Goal: Find specific page/section: Find specific page/section

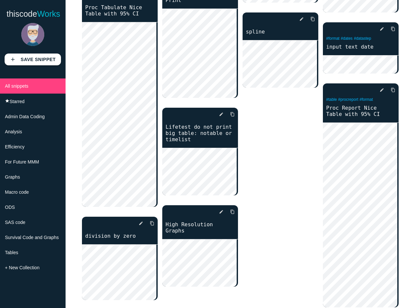
scroll to position [295, 0]
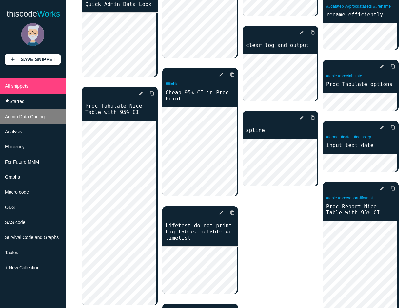
click at [23, 118] on span "Admin Data Coding" at bounding box center [25, 116] width 40 height 5
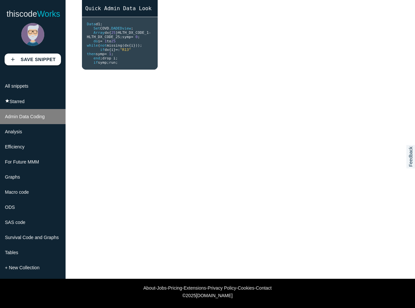
scroll to position [58, 0]
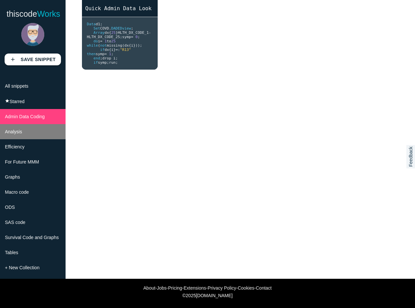
click at [19, 133] on span "Analysis" at bounding box center [13, 131] width 17 height 5
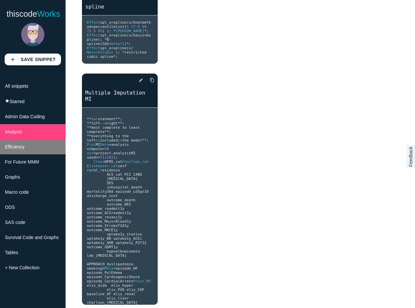
click at [40, 150] on li "Efficiency" at bounding box center [33, 146] width 66 height 15
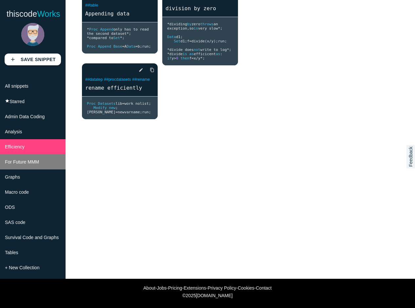
click at [40, 151] on li "For Future MMM" at bounding box center [33, 161] width 66 height 15
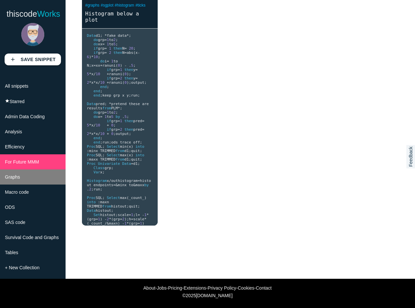
click at [37, 151] on li "Graphs" at bounding box center [33, 176] width 66 height 15
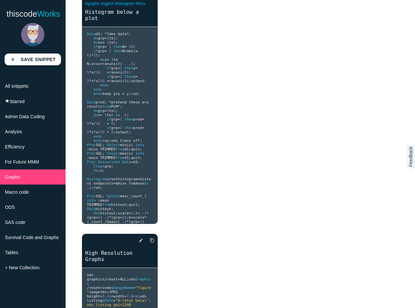
scroll to position [91, 0]
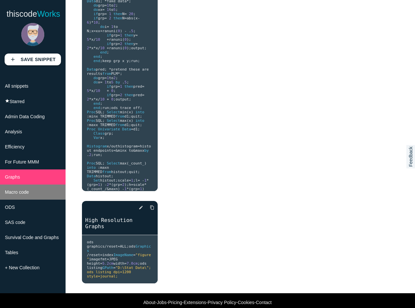
click at [23, 151] on li "Macro code" at bounding box center [33, 191] width 66 height 15
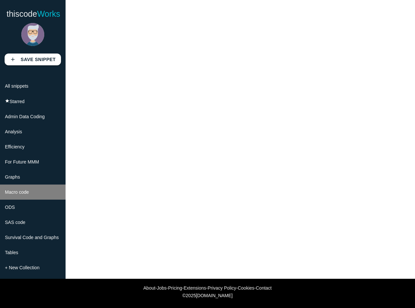
scroll to position [58, 0]
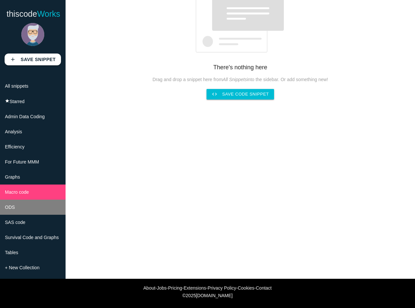
click at [27, 151] on li "ODS" at bounding box center [33, 206] width 66 height 15
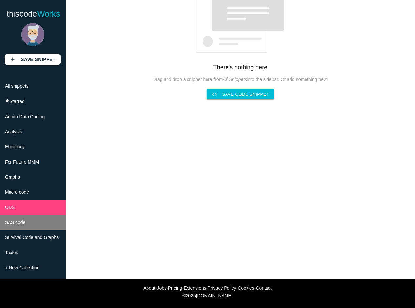
click at [22, 151] on span "SAS code" at bounding box center [15, 221] width 20 height 5
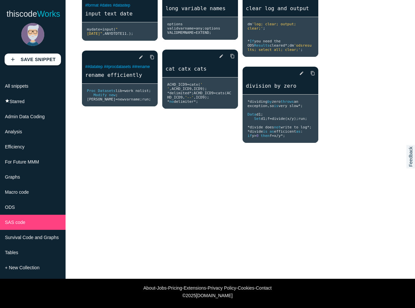
scroll to position [0, 0]
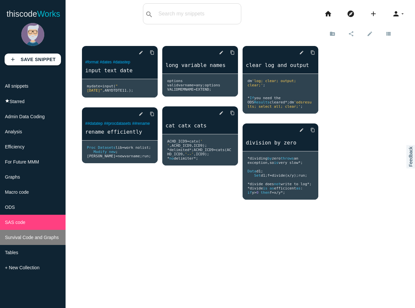
click at [35, 151] on span "Survival Code and Graphs" at bounding box center [32, 236] width 54 height 5
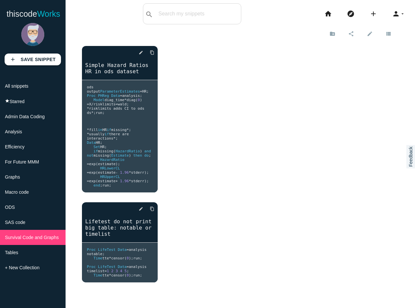
scroll to position [58, 0]
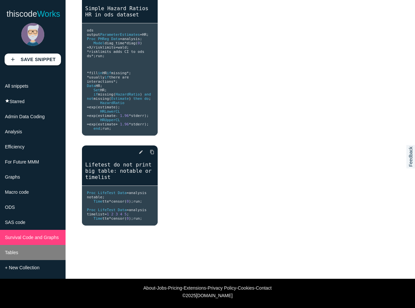
click at [25, 151] on li "Tables" at bounding box center [33, 252] width 66 height 15
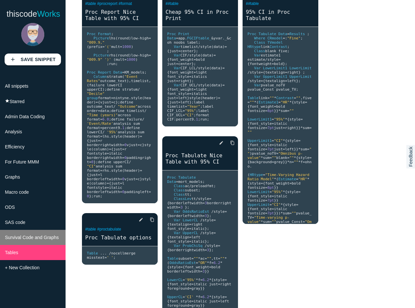
click at [28, 151] on span "Survival Code and Graphs" at bounding box center [32, 236] width 54 height 5
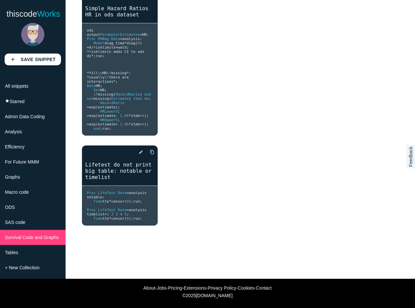
scroll to position [0, 0]
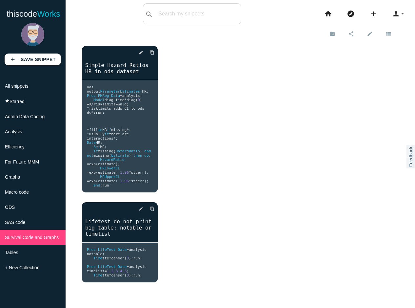
click at [241, 121] on div "delete star_border photo_camera edit content_copy Simple Hazard Ratios HR in od…" at bounding box center [240, 165] width 317 height 252
